Goal: Find specific page/section: Find specific page/section

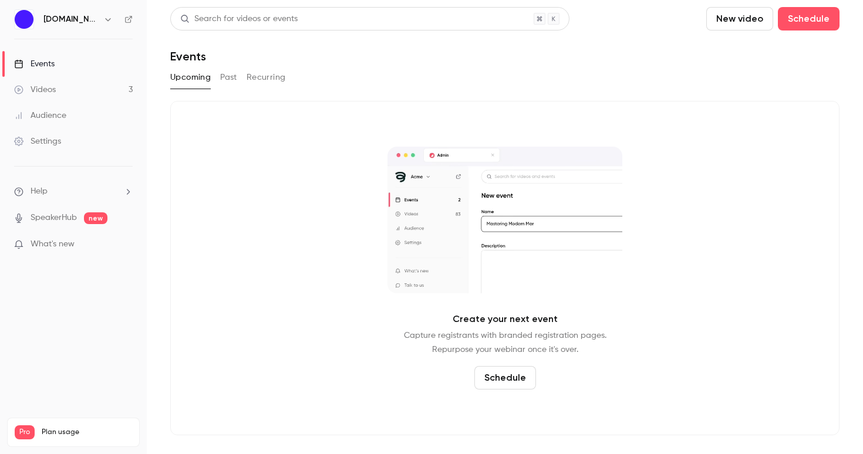
click at [232, 79] on button "Past" at bounding box center [228, 77] width 17 height 19
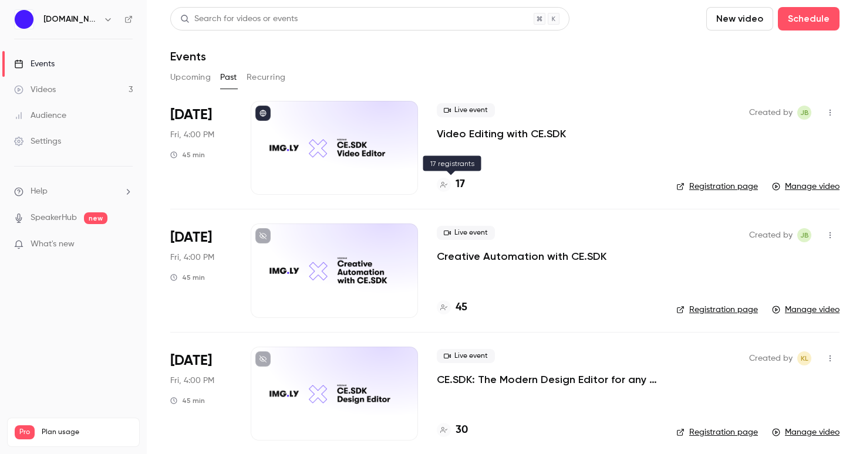
click at [441, 188] on icon at bounding box center [443, 184] width 7 height 7
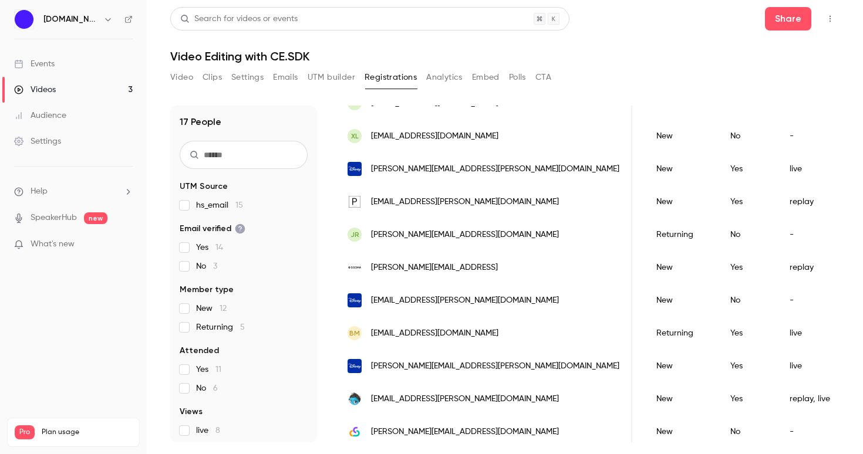
scroll to position [334, 0]
